Goal: Communication & Community: Answer question/provide support

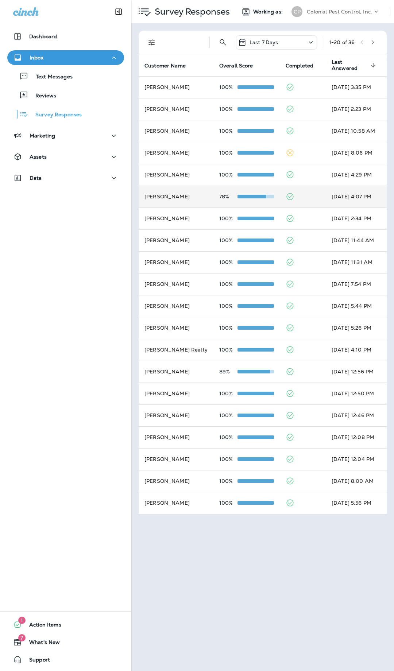
click at [193, 195] on td "[PERSON_NAME]" at bounding box center [176, 197] width 75 height 22
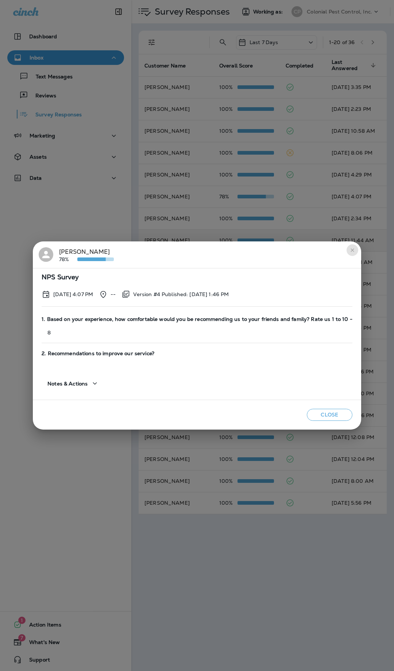
click at [351, 247] on icon "close" at bounding box center [352, 250] width 6 height 6
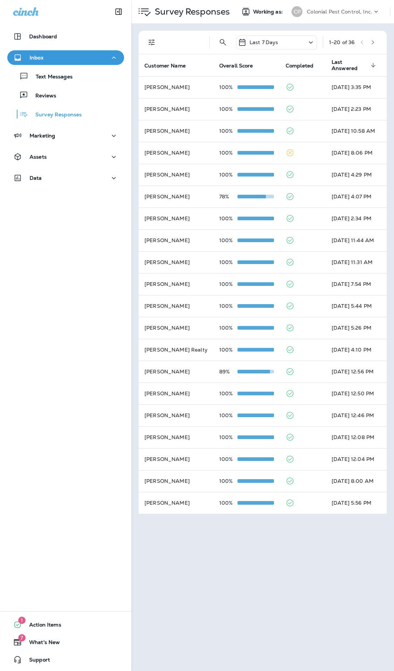
click at [338, 65] on span "Last Answered" at bounding box center [349, 65] width 37 height 12
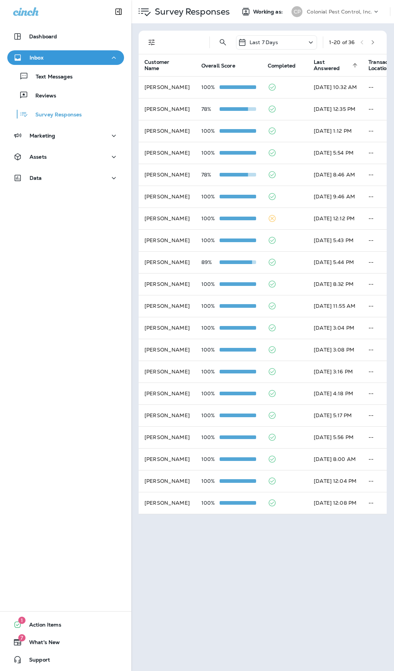
click at [332, 66] on span "Last Answered" at bounding box center [331, 65] width 36 height 12
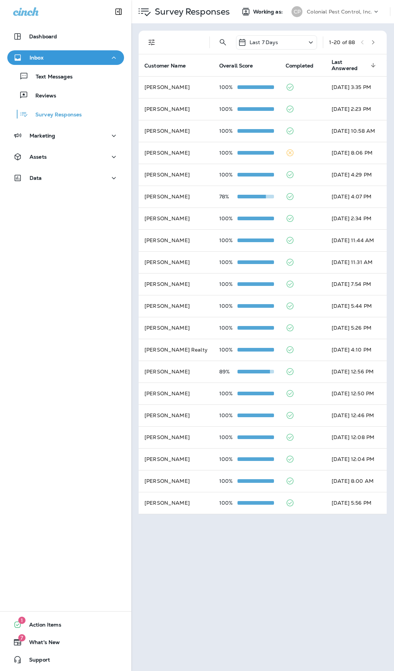
click at [375, 44] on icon "button" at bounding box center [372, 42] width 5 height 5
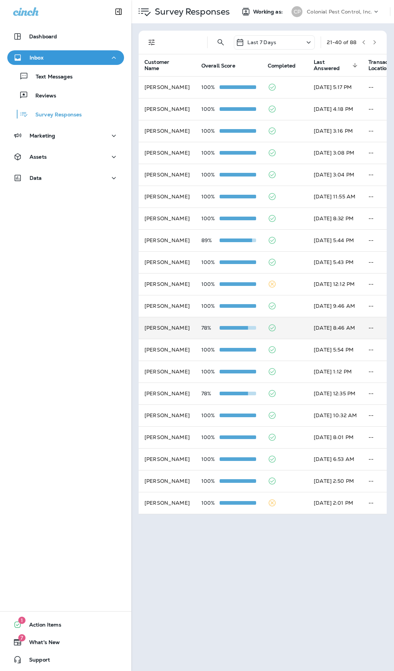
click at [301, 318] on td at bounding box center [285, 328] width 46 height 22
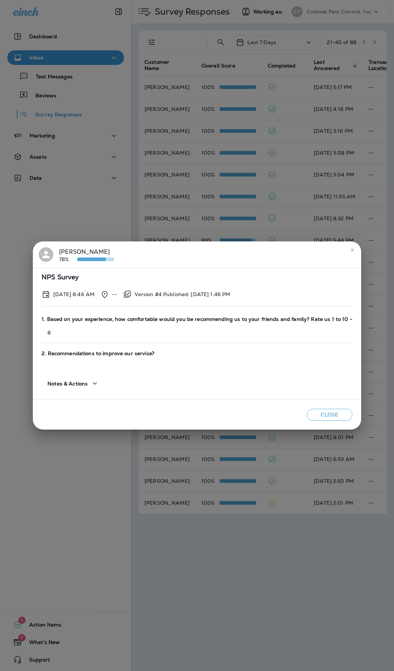
click at [317, 231] on div "[PERSON_NAME] 78% NPS Survey [DATE] 8:46 AM -- Version #4 Published: [DATE] 1:4…" at bounding box center [197, 335] width 394 height 671
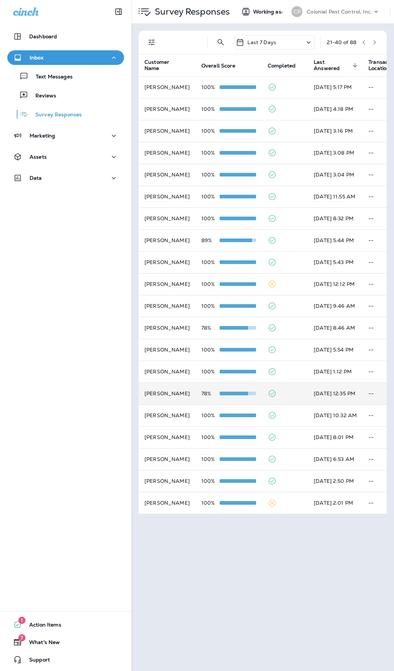
click at [297, 391] on td at bounding box center [285, 393] width 46 height 22
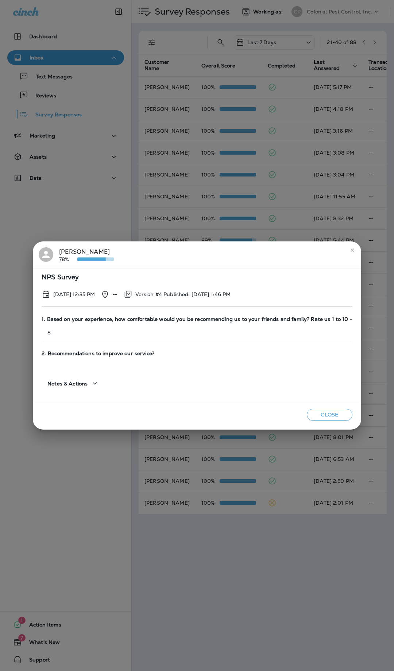
click at [370, 365] on div "[PERSON_NAME] 78% NPS Survey [DATE] 12:35 PM -- Version #4 Published: [DATE] 1:…" at bounding box center [197, 335] width 394 height 671
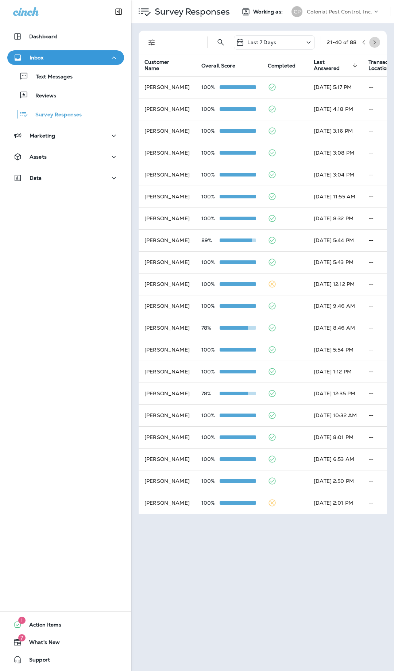
click at [374, 43] on icon "button" at bounding box center [374, 42] width 5 height 5
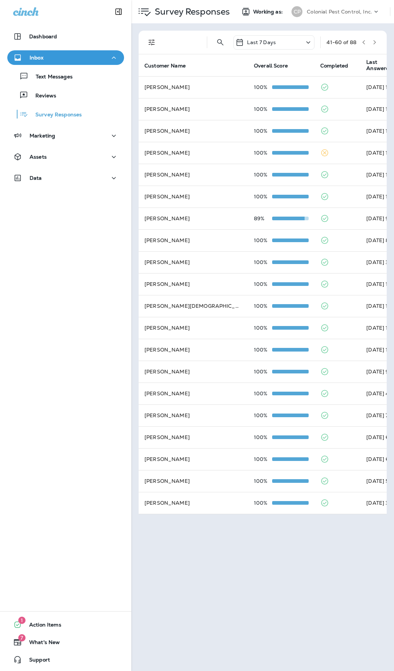
click at [374, 43] on icon "button" at bounding box center [374, 42] width 5 height 5
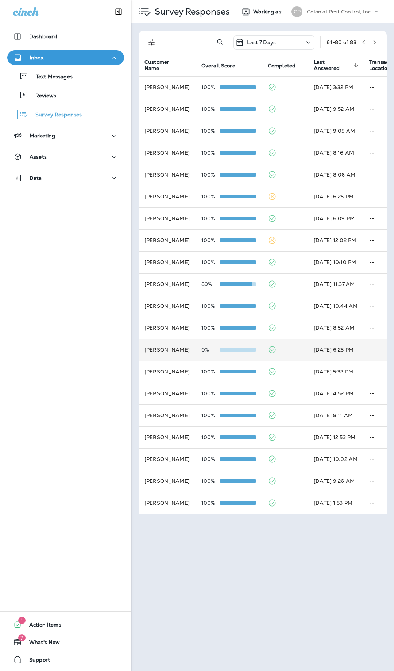
click at [294, 344] on td at bounding box center [285, 350] width 46 height 22
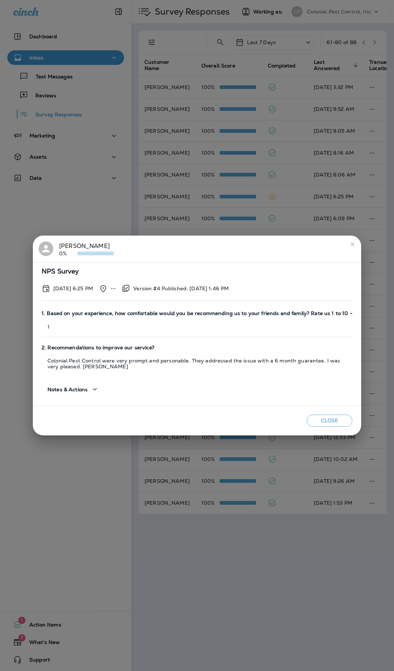
click at [349, 243] on button "close" at bounding box center [352, 244] width 12 height 12
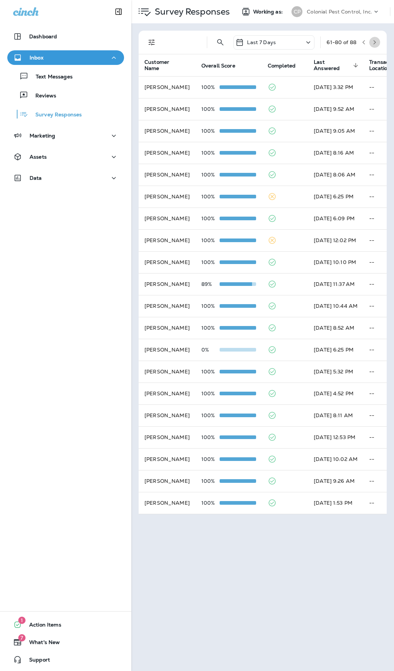
click at [376, 42] on icon "button" at bounding box center [374, 42] width 5 height 5
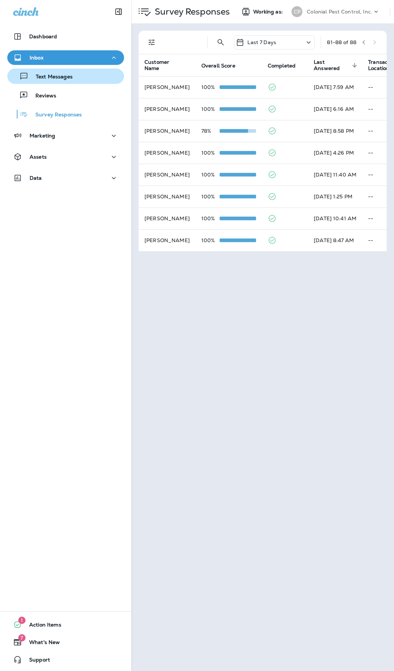
click at [65, 80] on p "Text Messages" at bounding box center [50, 77] width 44 height 7
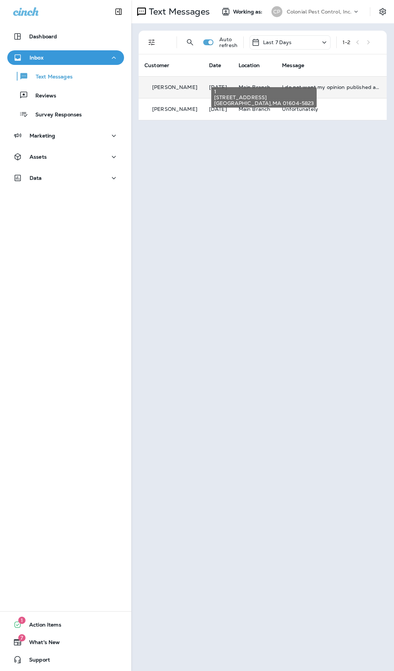
click at [253, 84] on span "Main Branch" at bounding box center [254, 87] width 32 height 7
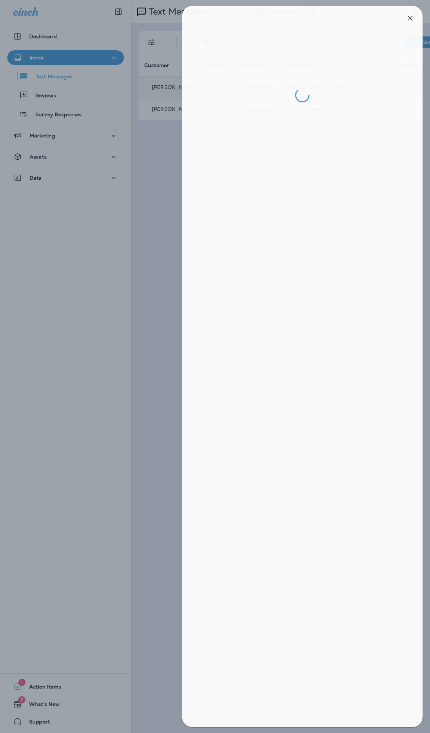
click at [167, 136] on div at bounding box center [217, 366] width 430 height 733
